Goal: Find specific page/section: Find specific page/section

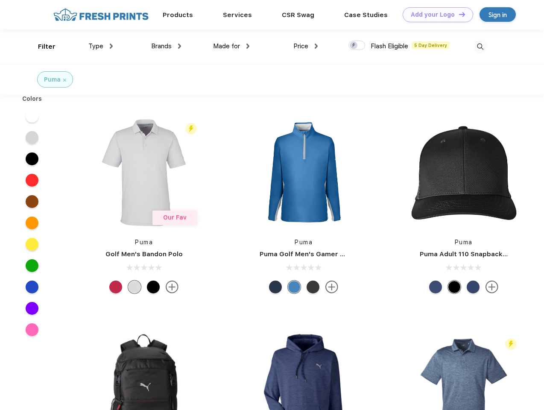
click at [435, 15] on link "Add your Logo Design Tool" at bounding box center [438, 14] width 70 height 15
click at [0, 0] on div "Design Tool" at bounding box center [0, 0] width 0 height 0
click at [458, 14] on link "Add your Logo Design Tool" at bounding box center [438, 14] width 70 height 15
click at [41, 47] on div "Filter" at bounding box center [47, 47] width 18 height 10
click at [101, 46] on span "Type" at bounding box center [95, 46] width 15 height 8
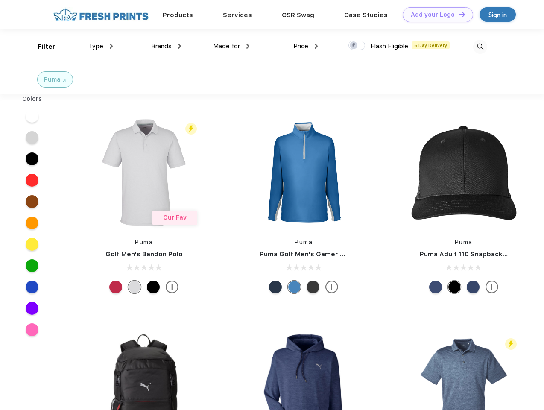
click at [166, 46] on span "Brands" at bounding box center [161, 46] width 21 height 8
click at [232, 46] on span "Made for" at bounding box center [226, 46] width 27 height 8
click at [306, 46] on span "Price" at bounding box center [300, 46] width 15 height 8
click at [357, 46] on div at bounding box center [357, 45] width 17 height 9
click at [354, 46] on input "checkbox" at bounding box center [352, 43] width 6 height 6
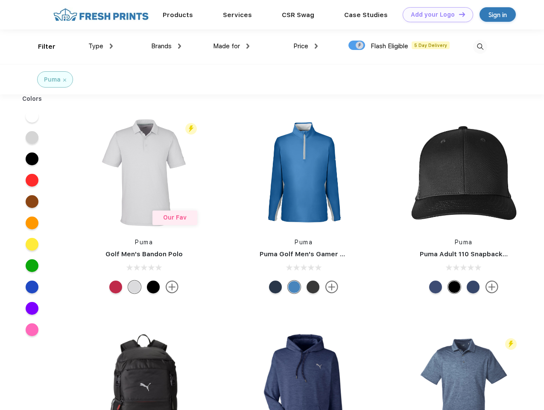
click at [480, 47] on img at bounding box center [480, 47] width 14 height 14
